Goal: Information Seeking & Learning: Learn about a topic

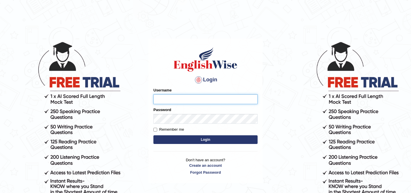
type input "Isha12"
click at [204, 138] on button "Login" at bounding box center [205, 140] width 104 height 9
type input "Isha12"
click at [208, 140] on button "Login" at bounding box center [205, 140] width 104 height 9
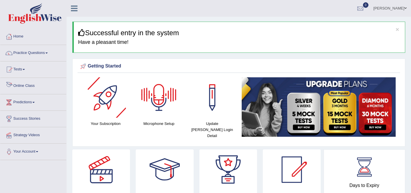
click at [29, 86] on link "Online Class" at bounding box center [33, 85] width 66 height 14
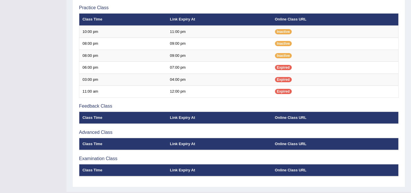
scroll to position [220, 0]
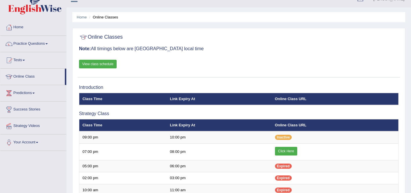
scroll to position [13, 0]
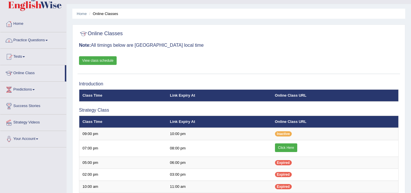
click at [43, 39] on link "Practice Questions" at bounding box center [33, 39] width 66 height 14
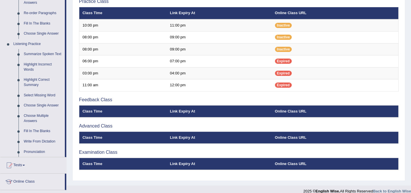
scroll to position [281, 0]
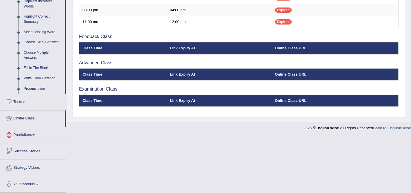
click at [28, 135] on link "Predictions" at bounding box center [33, 134] width 66 height 14
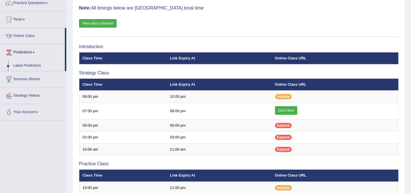
scroll to position [43, 0]
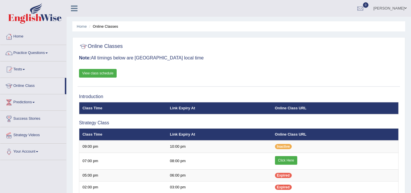
click at [18, 37] on link "Home" at bounding box center [33, 36] width 66 height 14
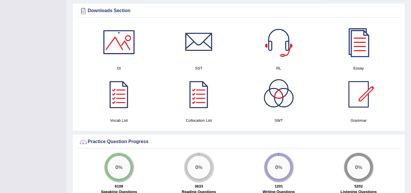
scroll to position [298, 0]
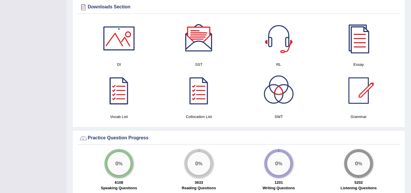
click at [194, 35] on div at bounding box center [198, 38] width 40 height 40
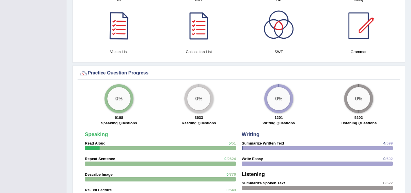
scroll to position [298, 0]
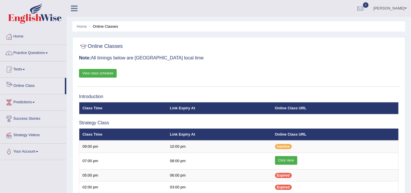
click at [19, 88] on link "Online Class" at bounding box center [32, 85] width 64 height 14
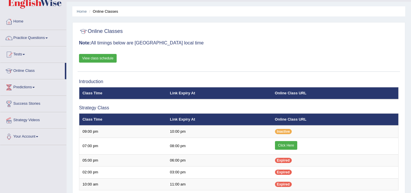
scroll to position [16, 0]
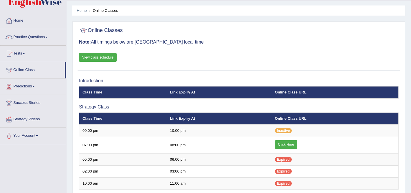
click at [106, 58] on link "View class schedule" at bounding box center [98, 57] width 38 height 9
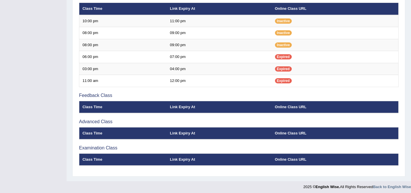
scroll to position [220, 0]
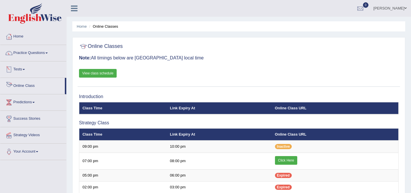
click at [32, 86] on link "Online Class" at bounding box center [32, 85] width 64 height 14
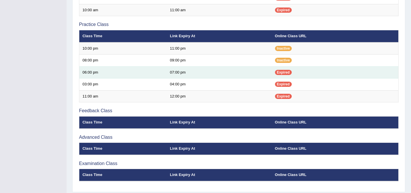
scroll to position [208, 0]
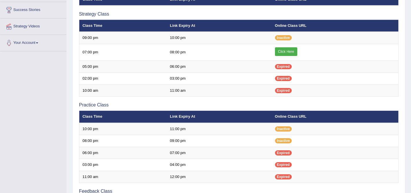
scroll to position [108, 0]
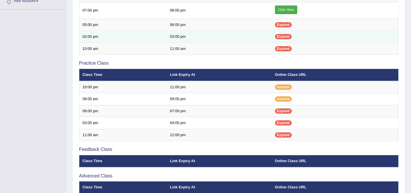
scroll to position [208, 0]
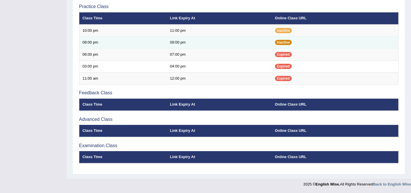
click at [281, 44] on span "Inactive" at bounding box center [283, 42] width 17 height 5
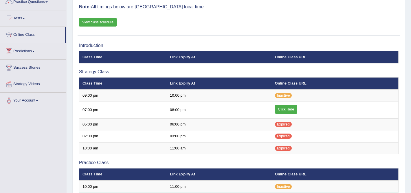
scroll to position [0, 0]
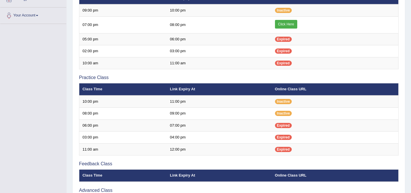
scroll to position [137, 0]
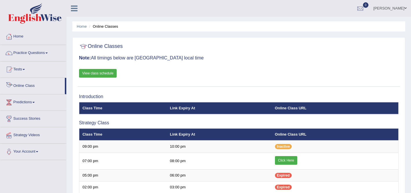
click at [23, 85] on link "Online Class" at bounding box center [32, 85] width 64 height 14
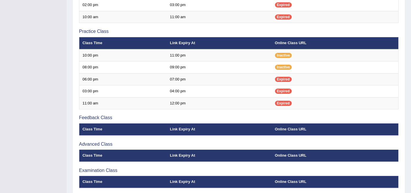
scroll to position [174, 0]
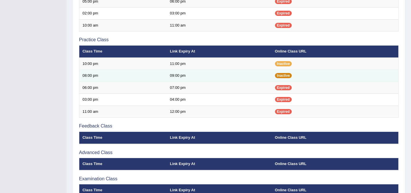
click at [287, 75] on span "Inactive" at bounding box center [283, 75] width 17 height 5
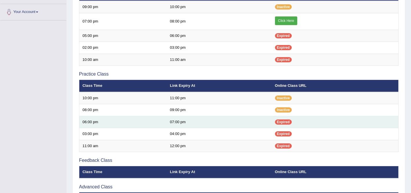
scroll to position [139, 0]
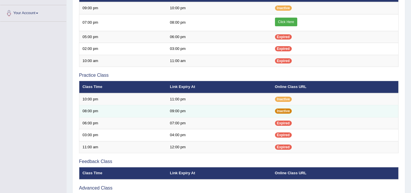
click at [287, 112] on span "Inactive" at bounding box center [283, 111] width 17 height 5
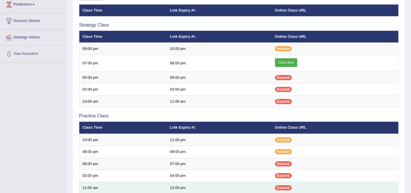
scroll to position [97, 0]
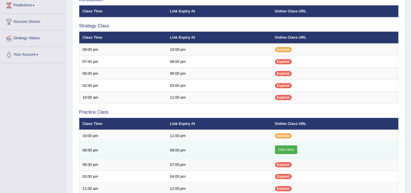
click at [288, 151] on link "Click Here" at bounding box center [286, 150] width 22 height 9
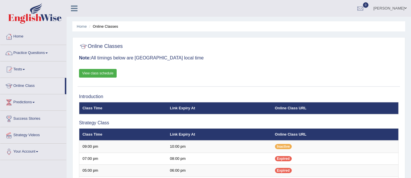
click at [25, 70] on link "Tests" at bounding box center [33, 69] width 66 height 14
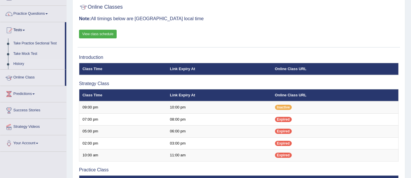
scroll to position [40, 0]
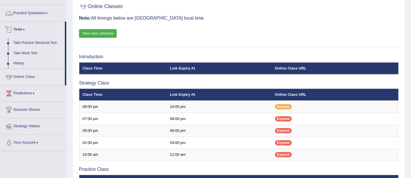
click at [39, 15] on link "Practice Questions" at bounding box center [33, 12] width 66 height 14
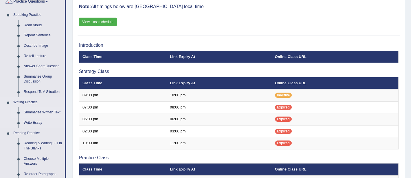
scroll to position [57, 0]
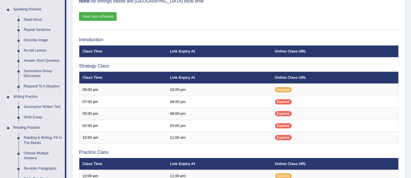
click at [40, 110] on link "Summarize Written Text" at bounding box center [43, 107] width 44 height 10
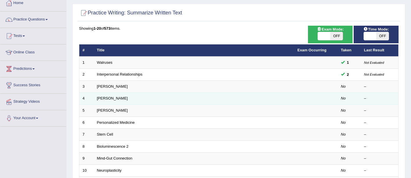
scroll to position [36, 0]
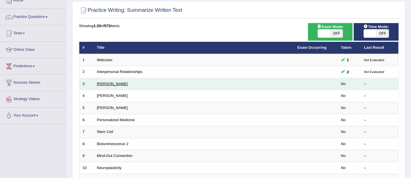
click at [108, 83] on link "Rosalid Franklin" at bounding box center [112, 84] width 31 height 4
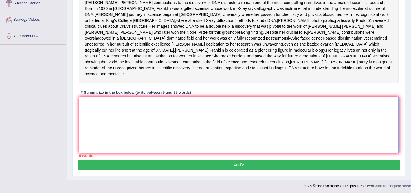
click at [139, 144] on textarea at bounding box center [238, 125] width 319 height 56
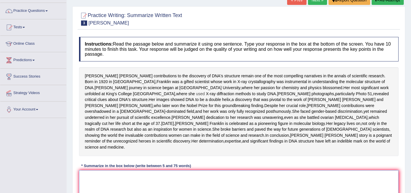
scroll to position [44, 0]
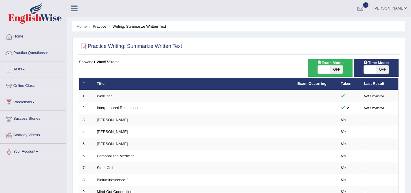
click at [26, 87] on link "Online Class" at bounding box center [33, 85] width 66 height 14
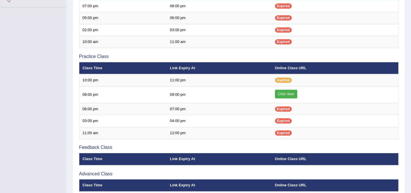
scroll to position [154, 0]
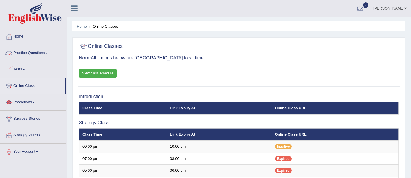
click at [36, 53] on link "Practice Questions" at bounding box center [33, 52] width 66 height 14
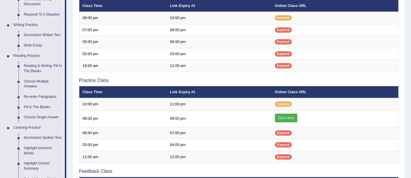
scroll to position [124, 0]
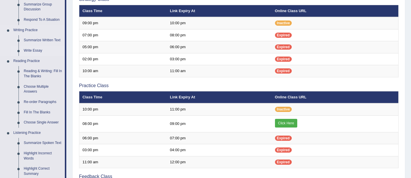
click at [40, 49] on link "Write Essay" at bounding box center [43, 51] width 44 height 10
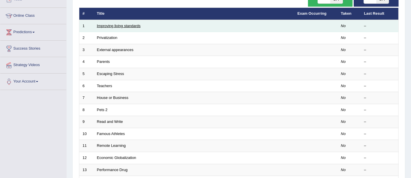
scroll to position [73, 0]
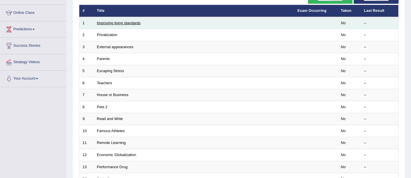
click at [112, 24] on link "Improving living standards" at bounding box center [119, 23] width 44 height 4
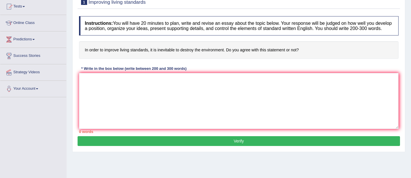
scroll to position [63, 0]
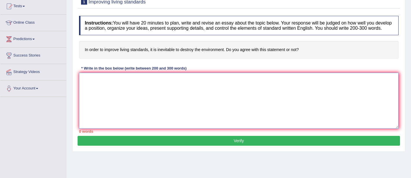
click at [142, 112] on textarea at bounding box center [238, 101] width 319 height 56
click at [118, 88] on textarea at bounding box center [238, 101] width 319 height 56
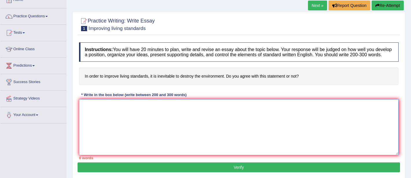
scroll to position [45, 0]
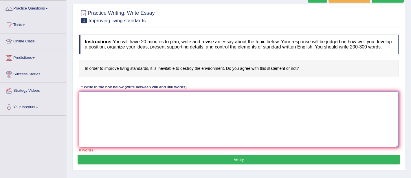
click at [116, 107] on textarea at bounding box center [238, 120] width 319 height 56
paste textarea "The increasing influence of (essay topic) on our lives has ignited numerous dis…"
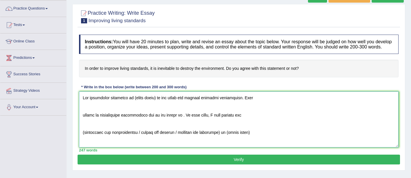
scroll to position [0, 0]
click at [82, 122] on textarea at bounding box center [238, 120] width 319 height 56
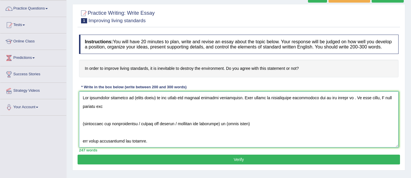
click at [82, 129] on textarea at bounding box center [238, 120] width 319 height 56
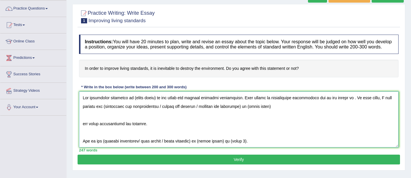
click at [84, 127] on textarea at bounding box center [238, 120] width 319 height 56
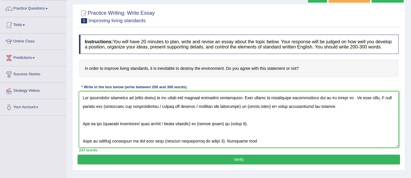
click at [82, 130] on textarea at bounding box center [238, 120] width 319 height 56
click at [81, 147] on textarea at bounding box center [238, 120] width 319 height 56
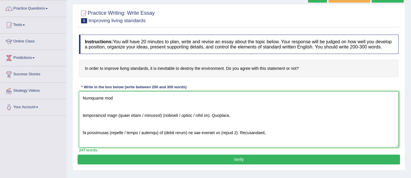
scroll to position [38, 0]
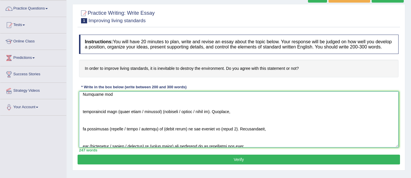
click at [83, 117] on textarea at bounding box center [238, 120] width 319 height 56
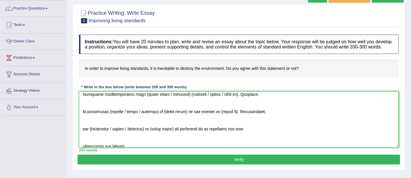
scroll to position [29, 0]
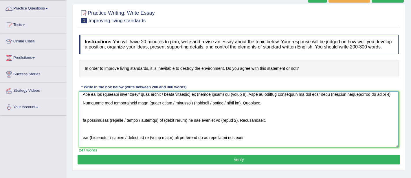
click at [82, 128] on textarea at bounding box center [238, 120] width 319 height 56
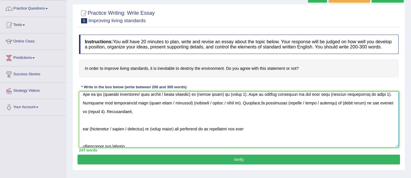
scroll to position [21, 0]
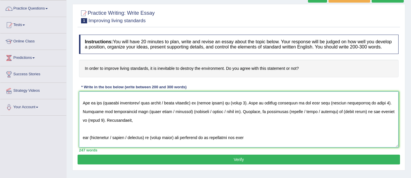
click at [82, 145] on textarea at bounding box center [238, 120] width 319 height 56
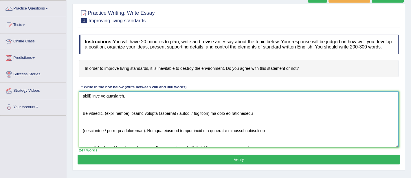
scroll to position [183, 0]
click at [82, 138] on textarea at bounding box center [238, 120] width 319 height 56
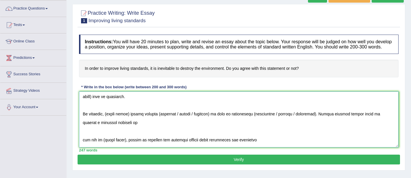
click at [83, 144] on textarea at bounding box center [238, 120] width 319 height 56
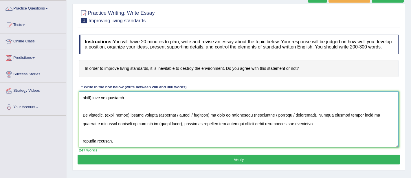
click at [83, 146] on textarea at bounding box center [238, 120] width 319 height 56
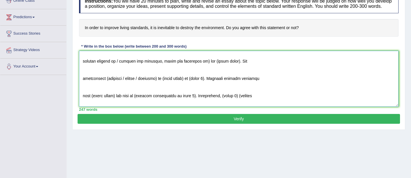
scroll to position [91, 0]
click at [81, 68] on textarea at bounding box center [238, 79] width 319 height 56
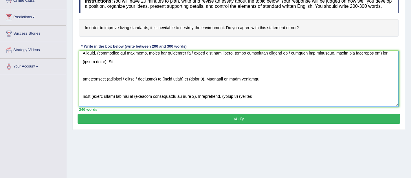
scroll to position [73, 0]
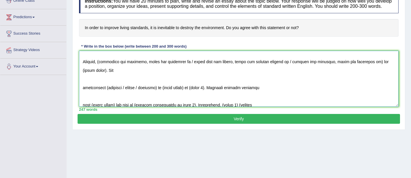
click at [80, 94] on textarea at bounding box center [238, 79] width 319 height 56
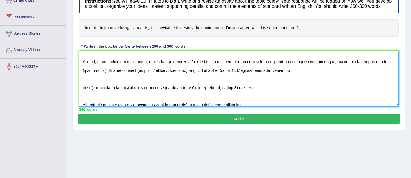
scroll to position [65, 0]
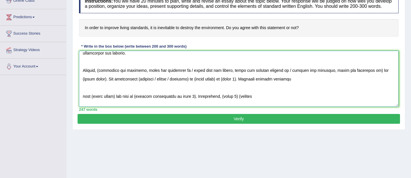
click at [82, 102] on textarea at bounding box center [238, 79] width 319 height 56
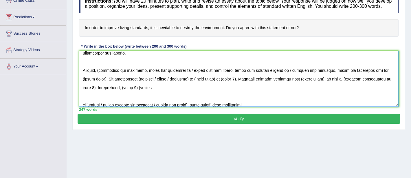
scroll to position [86, 0]
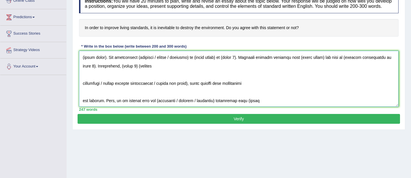
click at [81, 88] on textarea at bounding box center [238, 79] width 319 height 56
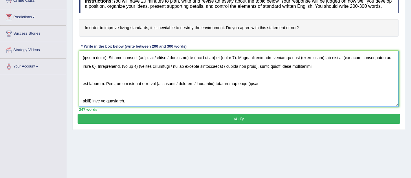
scroll to position [88, 0]
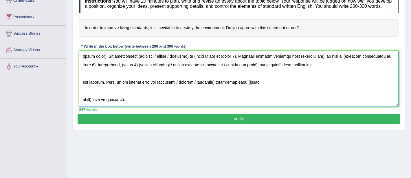
click at [82, 88] on textarea at bounding box center [238, 79] width 319 height 56
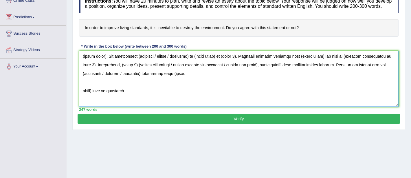
scroll to position [79, 0]
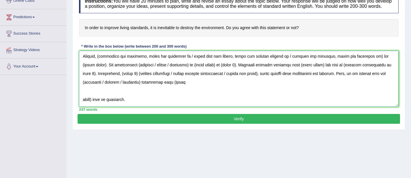
click at [81, 104] on textarea at bounding box center [238, 79] width 319 height 56
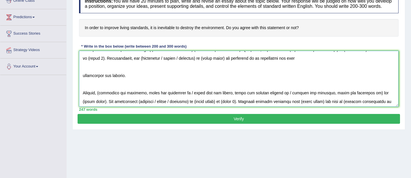
scroll to position [26, 0]
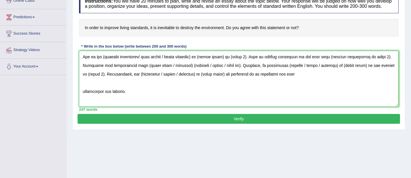
click at [82, 99] on textarea at bounding box center [238, 79] width 319 height 56
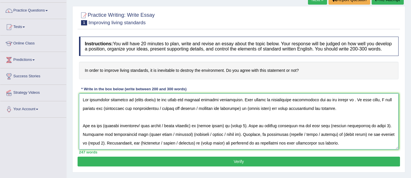
scroll to position [42, 0]
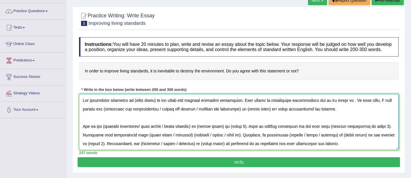
click at [154, 106] on textarea at bounding box center [238, 122] width 319 height 56
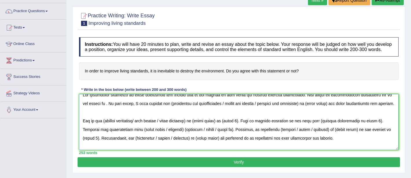
scroll to position [0, 0]
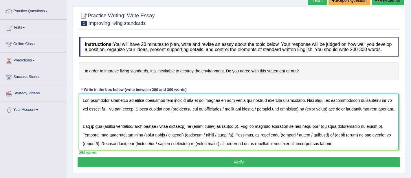
click at [162, 116] on textarea at bounding box center [238, 122] width 319 height 56
click at [102, 114] on textarea at bounding box center [238, 122] width 319 height 56
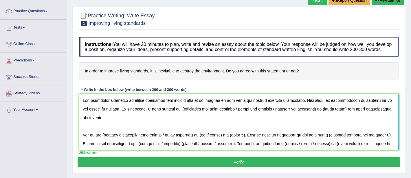
click at [175, 114] on textarea at bounding box center [238, 122] width 319 height 56
click at [315, 115] on textarea at bounding box center [238, 122] width 319 height 56
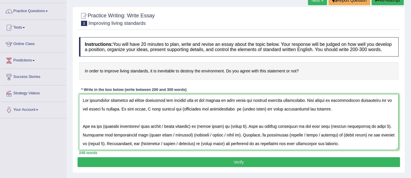
click at [175, 114] on textarea at bounding box center [238, 122] width 319 height 56
click at [232, 115] on textarea at bounding box center [238, 122] width 319 height 56
click at [259, 114] on textarea at bounding box center [238, 122] width 319 height 56
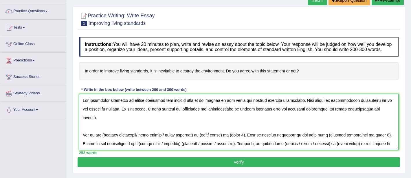
click at [384, 115] on textarea at bounding box center [238, 122] width 319 height 56
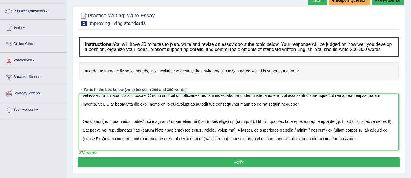
scroll to position [16, 0]
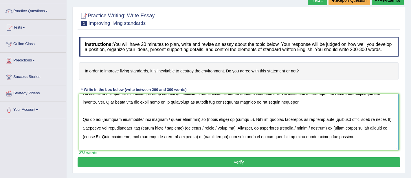
click at [104, 124] on textarea at bounding box center [238, 122] width 319 height 56
click at [197, 123] on textarea at bounding box center [238, 122] width 319 height 56
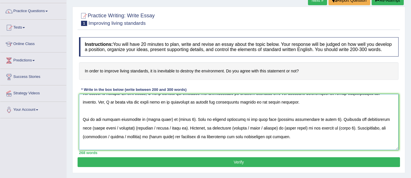
click at [167, 125] on textarea at bounding box center [238, 122] width 319 height 56
click at [192, 125] on textarea at bounding box center [238, 122] width 319 height 56
drag, startPoint x: 173, startPoint y: 125, endPoint x: 167, endPoint y: 130, distance: 8.8
click at [173, 125] on textarea at bounding box center [238, 122] width 319 height 56
click at [167, 125] on textarea at bounding box center [238, 122] width 319 height 56
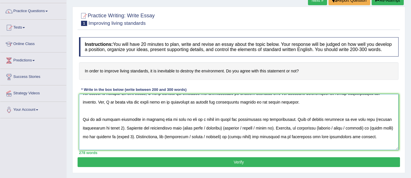
click at [231, 126] on textarea at bounding box center [238, 122] width 319 height 56
click at [354, 124] on textarea at bounding box center [238, 122] width 319 height 56
click at [95, 135] on textarea at bounding box center [238, 122] width 319 height 56
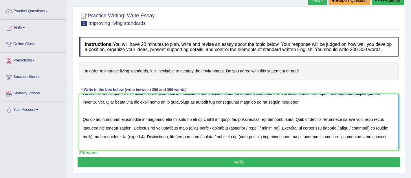
click at [90, 135] on textarea at bounding box center [238, 122] width 319 height 56
click at [110, 134] on textarea at bounding box center [238, 122] width 319 height 56
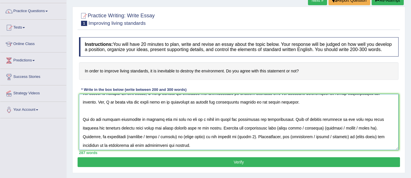
click at [363, 134] on textarea at bounding box center [238, 122] width 319 height 56
click at [324, 133] on textarea at bounding box center [238, 122] width 319 height 56
click at [358, 134] on textarea at bounding box center [238, 122] width 319 height 56
click at [149, 143] on textarea at bounding box center [238, 122] width 319 height 56
click at [142, 143] on textarea at bounding box center [238, 122] width 319 height 56
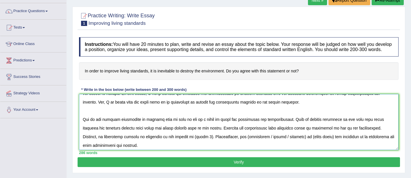
click at [174, 142] on textarea at bounding box center [238, 122] width 319 height 56
click at [318, 143] on textarea at bounding box center [238, 122] width 319 height 56
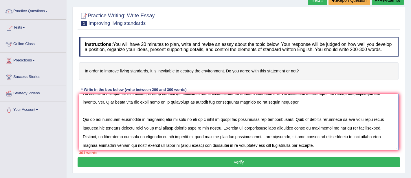
click at [373, 144] on textarea at bounding box center [238, 122] width 319 height 56
click at [373, 143] on textarea at bounding box center [238, 122] width 319 height 56
click at [103, 150] on textarea at bounding box center [238, 122] width 319 height 56
click at [162, 150] on textarea at bounding box center [238, 122] width 319 height 56
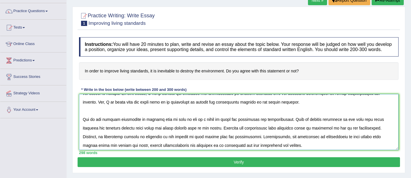
click at [136, 149] on textarea at bounding box center [238, 122] width 319 height 56
click at [145, 150] on textarea at bounding box center [238, 122] width 319 height 56
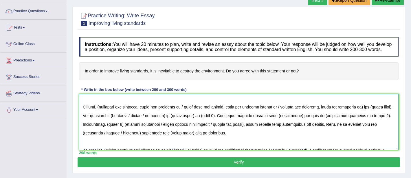
scroll to position [70, 0]
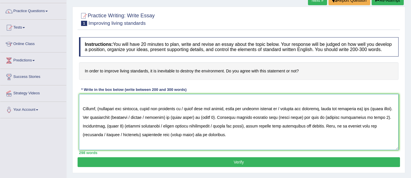
click at [102, 114] on textarea at bounding box center [238, 122] width 319 height 56
click at [141, 114] on textarea at bounding box center [238, 122] width 319 height 56
click at [233, 114] on textarea at bounding box center [238, 122] width 319 height 56
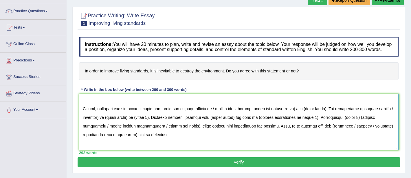
click at [185, 115] on textarea at bounding box center [238, 122] width 319 height 56
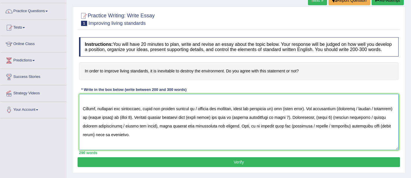
click at [178, 115] on textarea at bounding box center [238, 122] width 319 height 56
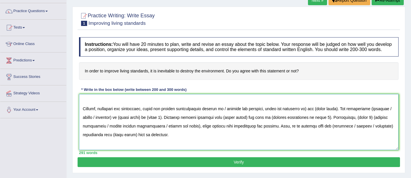
click at [338, 116] on textarea at bounding box center [238, 122] width 319 height 56
click at [308, 116] on textarea at bounding box center [238, 122] width 319 height 56
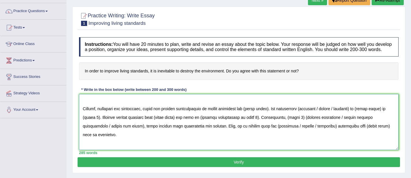
click at [271, 114] on textarea at bounding box center [238, 122] width 319 height 56
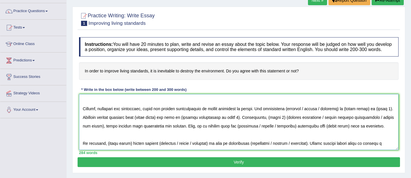
click at [263, 116] on textarea at bounding box center [238, 122] width 319 height 56
click at [343, 115] on textarea at bounding box center [238, 122] width 319 height 56
drag, startPoint x: 346, startPoint y: 114, endPoint x: 328, endPoint y: 145, distance: 35.2
click at [343, 119] on textarea at bounding box center [238, 122] width 319 height 56
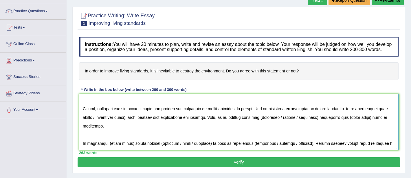
drag, startPoint x: 354, startPoint y: 116, endPoint x: 348, endPoint y: 145, distance: 29.4
click at [354, 117] on textarea at bounding box center [238, 122] width 319 height 56
click at [394, 115] on textarea at bounding box center [238, 122] width 319 height 56
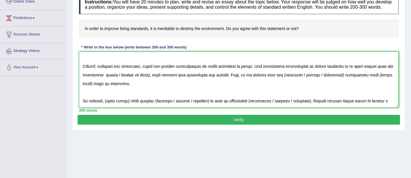
scroll to position [85, 0]
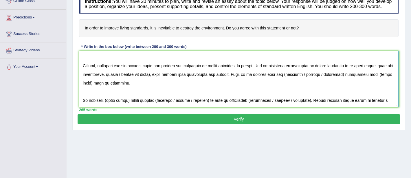
click at [160, 81] on textarea at bounding box center [238, 79] width 319 height 56
click at [158, 81] on textarea at bounding box center [238, 79] width 319 height 56
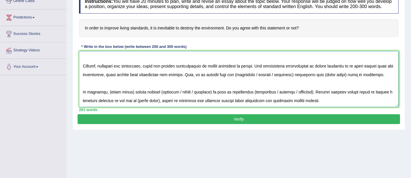
click at [190, 80] on textarea at bounding box center [238, 79] width 319 height 56
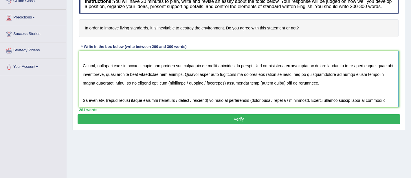
click at [150, 88] on textarea at bounding box center [238, 79] width 319 height 56
click at [206, 88] on textarea at bounding box center [238, 79] width 319 height 56
click at [222, 87] on textarea at bounding box center [238, 79] width 319 height 56
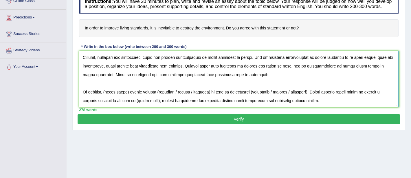
scroll to position [80, 0]
click at [108, 99] on textarea at bounding box center [238, 79] width 319 height 56
click at [130, 97] on textarea at bounding box center [238, 79] width 319 height 56
click at [204, 96] on textarea at bounding box center [238, 79] width 319 height 56
click at [202, 95] on textarea at bounding box center [238, 79] width 319 height 56
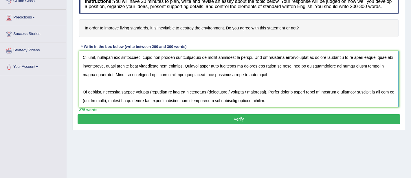
click at [149, 97] on textarea at bounding box center [238, 79] width 319 height 56
click at [258, 96] on textarea at bounding box center [238, 79] width 319 height 56
click at [203, 96] on textarea at bounding box center [238, 79] width 319 height 56
click at [377, 90] on textarea at bounding box center [238, 79] width 319 height 56
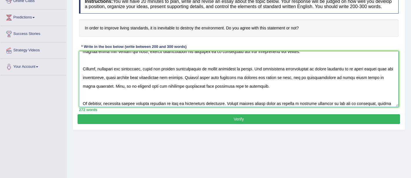
scroll to position [87, 0]
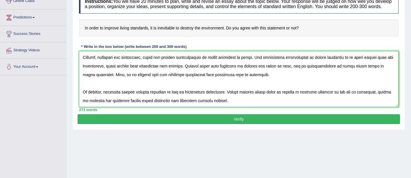
type textarea "The increasing influence of living standards are causing harm to the nature on …"
click at [238, 124] on button "Verify" at bounding box center [238, 119] width 322 height 10
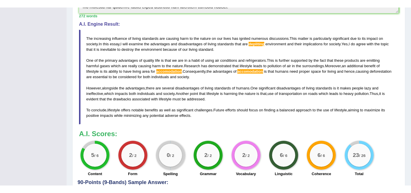
scroll to position [177, 0]
